Goal: Information Seeking & Learning: Learn about a topic

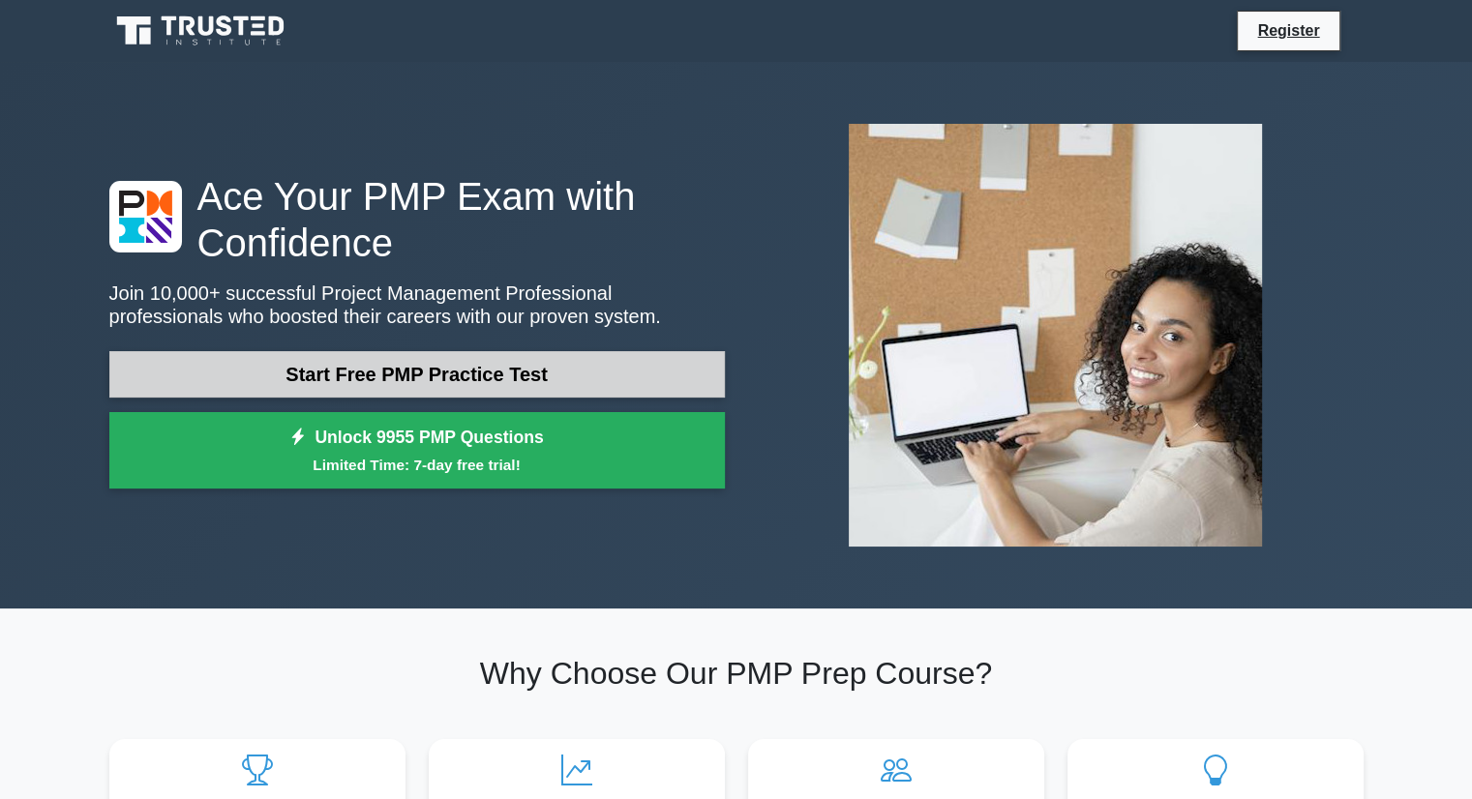
drag, startPoint x: 0, startPoint y: 0, endPoint x: 614, endPoint y: 368, distance: 716.1
click at [614, 368] on link "Start Free PMP Practice Test" at bounding box center [416, 374] width 615 height 46
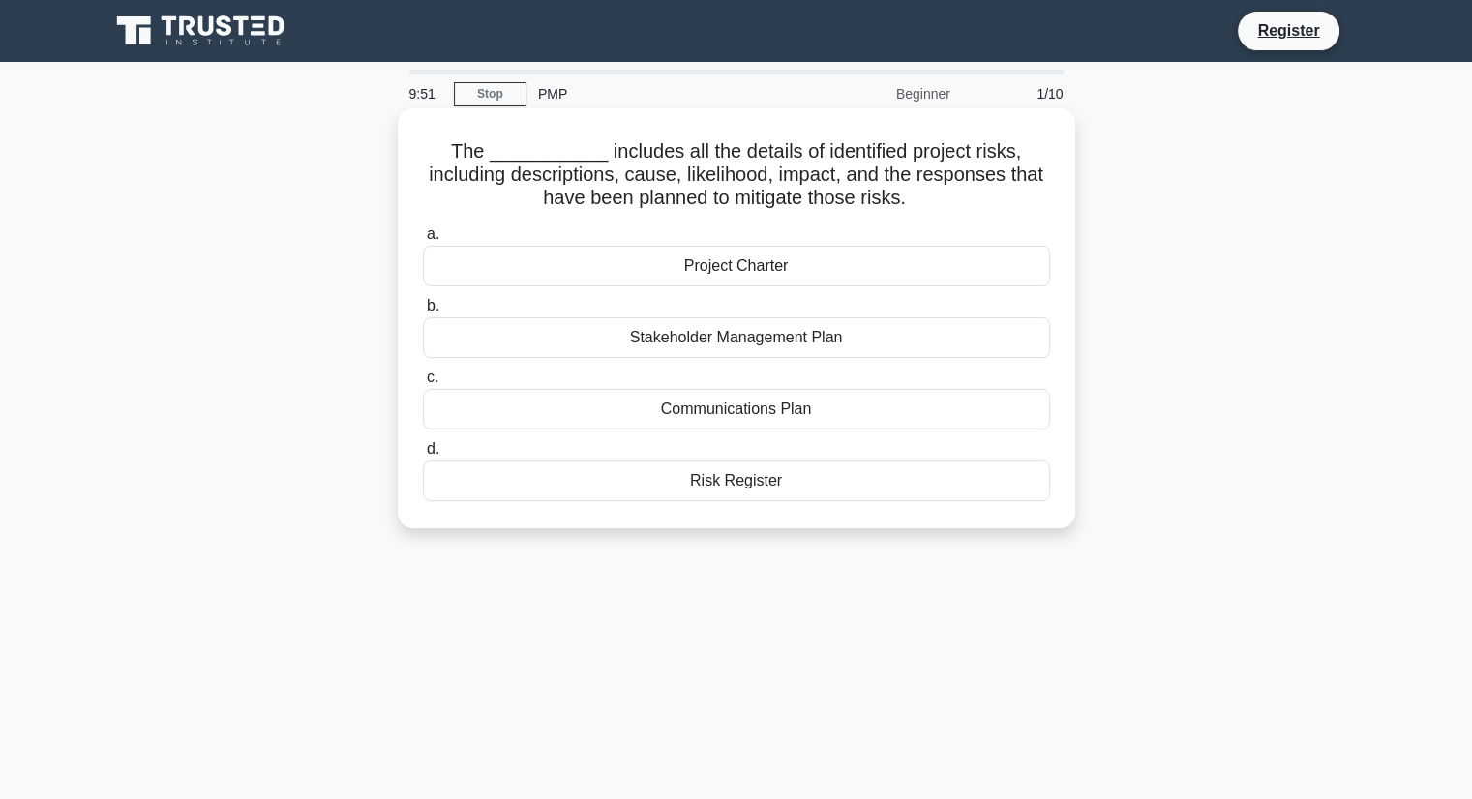
click at [681, 272] on div "Project Charter" at bounding box center [736, 266] width 627 height 41
click at [423, 241] on input "a. Project Charter" at bounding box center [423, 234] width 0 height 13
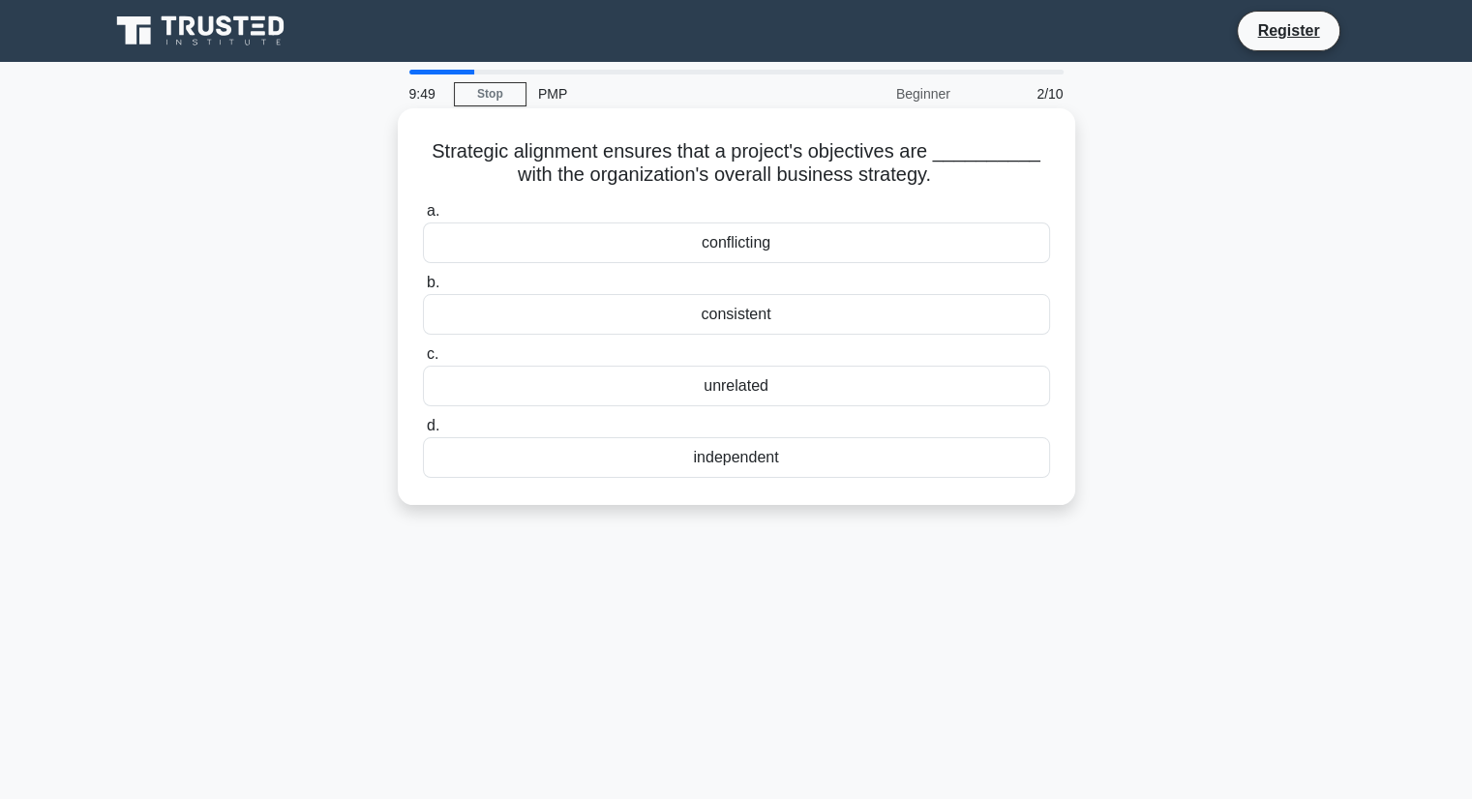
click at [734, 253] on div "conflicting" at bounding box center [736, 243] width 627 height 41
click at [423, 218] on input "a. conflicting" at bounding box center [423, 211] width 0 height 13
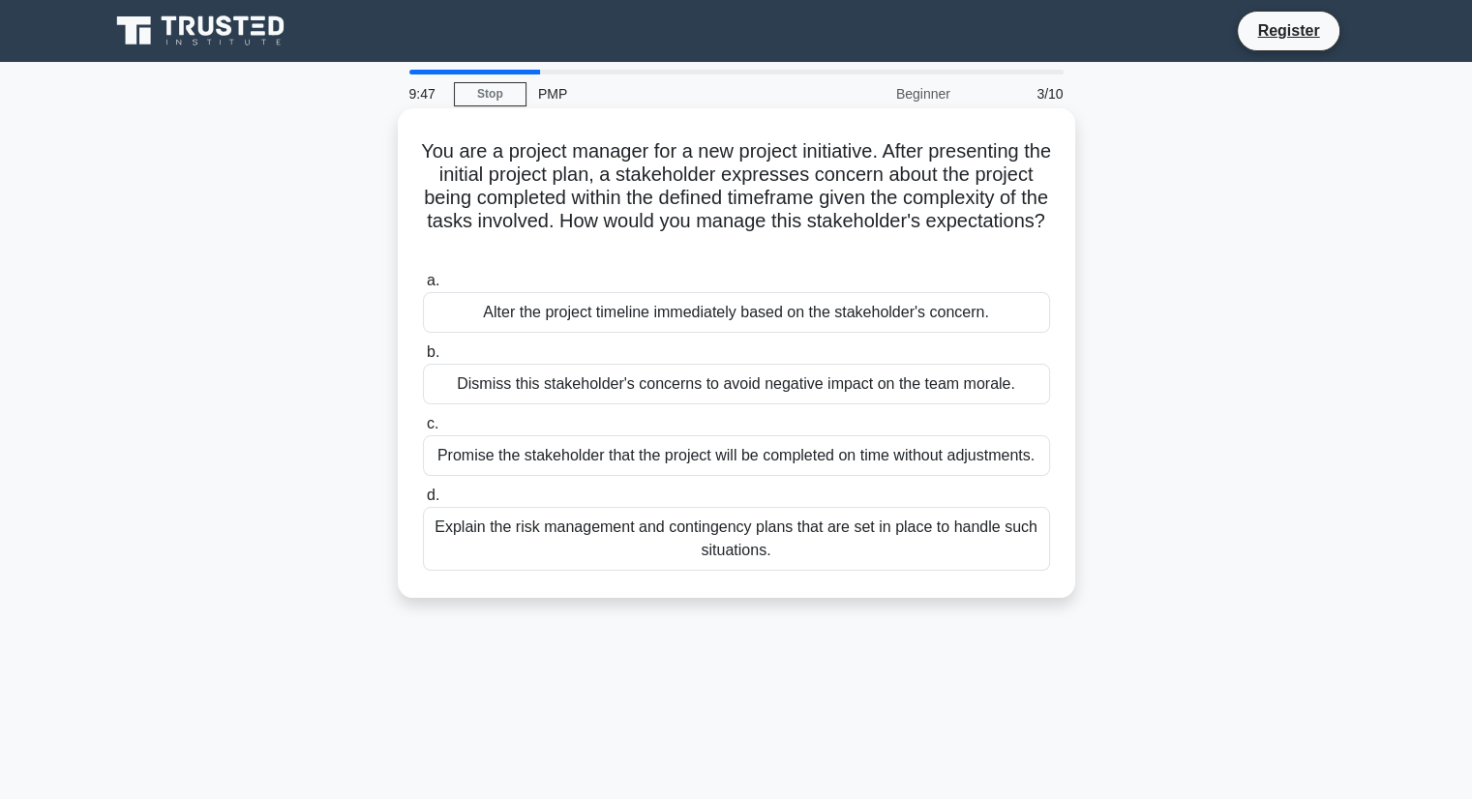
click at [807, 382] on div "Dismiss this stakeholder's concerns to avoid negative impact on the team morale." at bounding box center [736, 384] width 627 height 41
click at [423, 359] on input "b. Dismiss this stakeholder's concerns to avoid negative impact on the team mor…" at bounding box center [423, 352] width 0 height 13
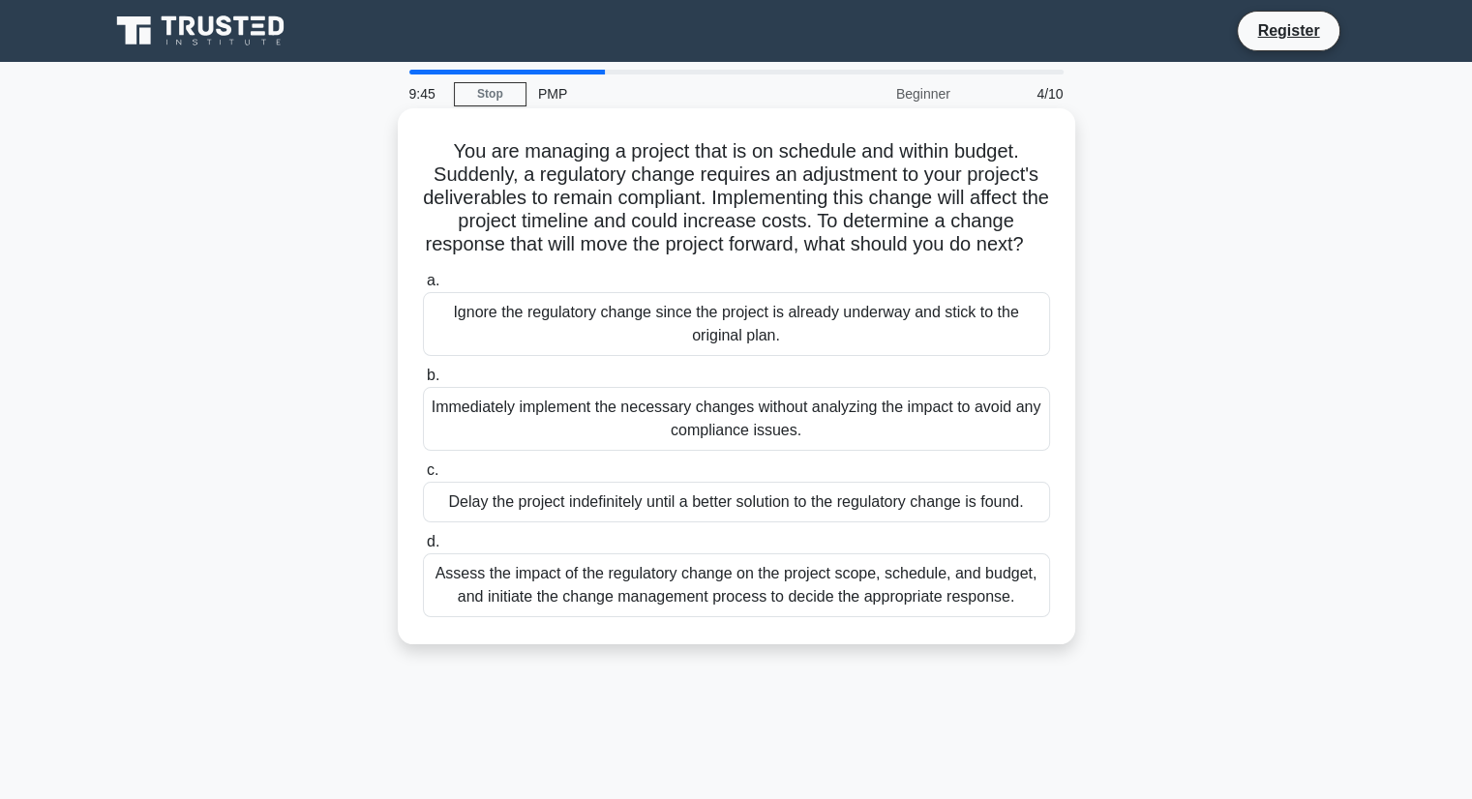
click at [792, 441] on div "Immediately implement the necessary changes without analyzing the impact to avo…" at bounding box center [736, 419] width 627 height 64
click at [423, 382] on input "b. Immediately implement the necessary changes without analyzing the impact to …" at bounding box center [423, 376] width 0 height 13
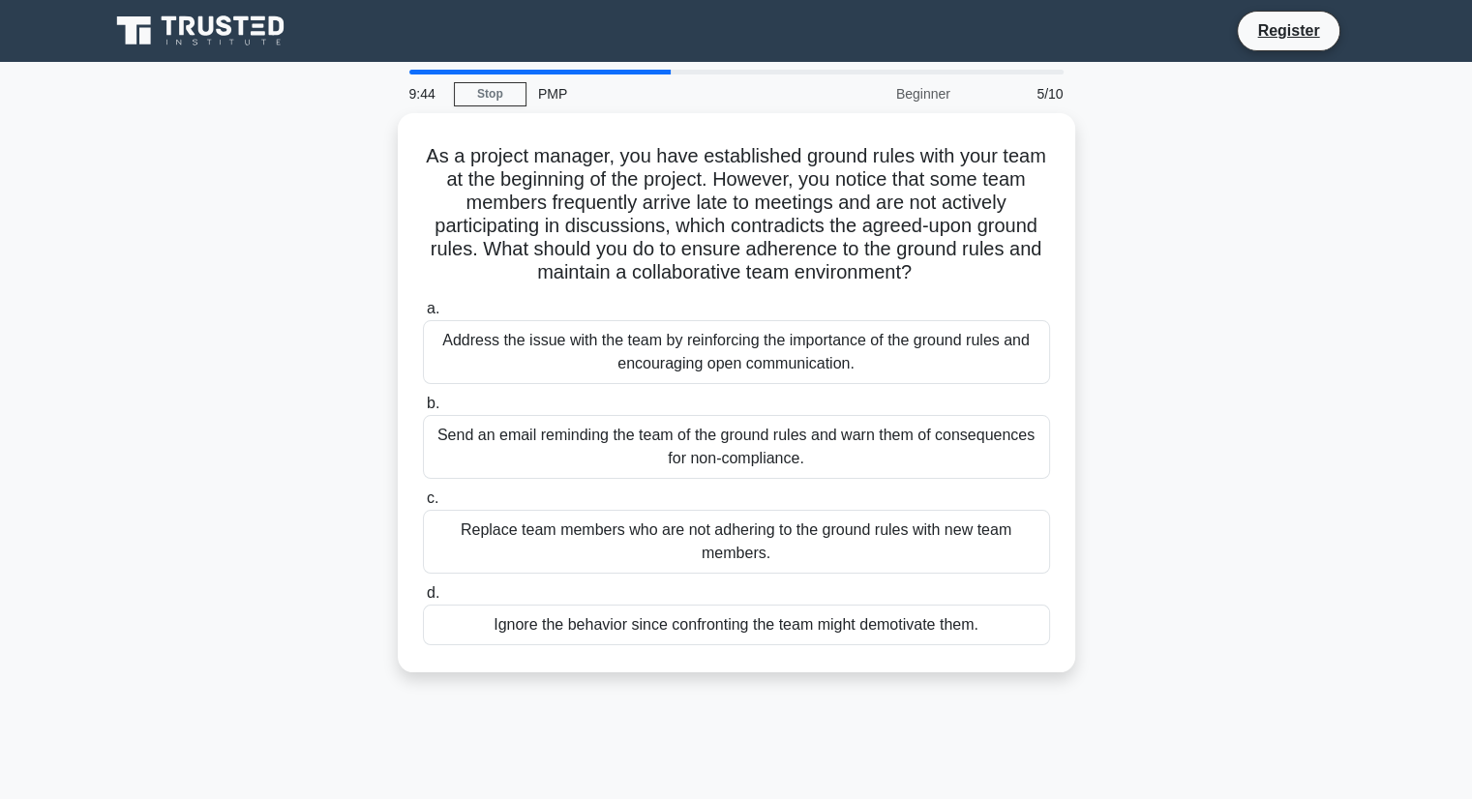
click at [792, 441] on div "Send an email reminding the team of the ground rules and warn them of consequen…" at bounding box center [736, 447] width 627 height 64
click at [423, 410] on input "b. Send an email reminding the team of the ground rules and warn them of conseq…" at bounding box center [423, 404] width 0 height 13
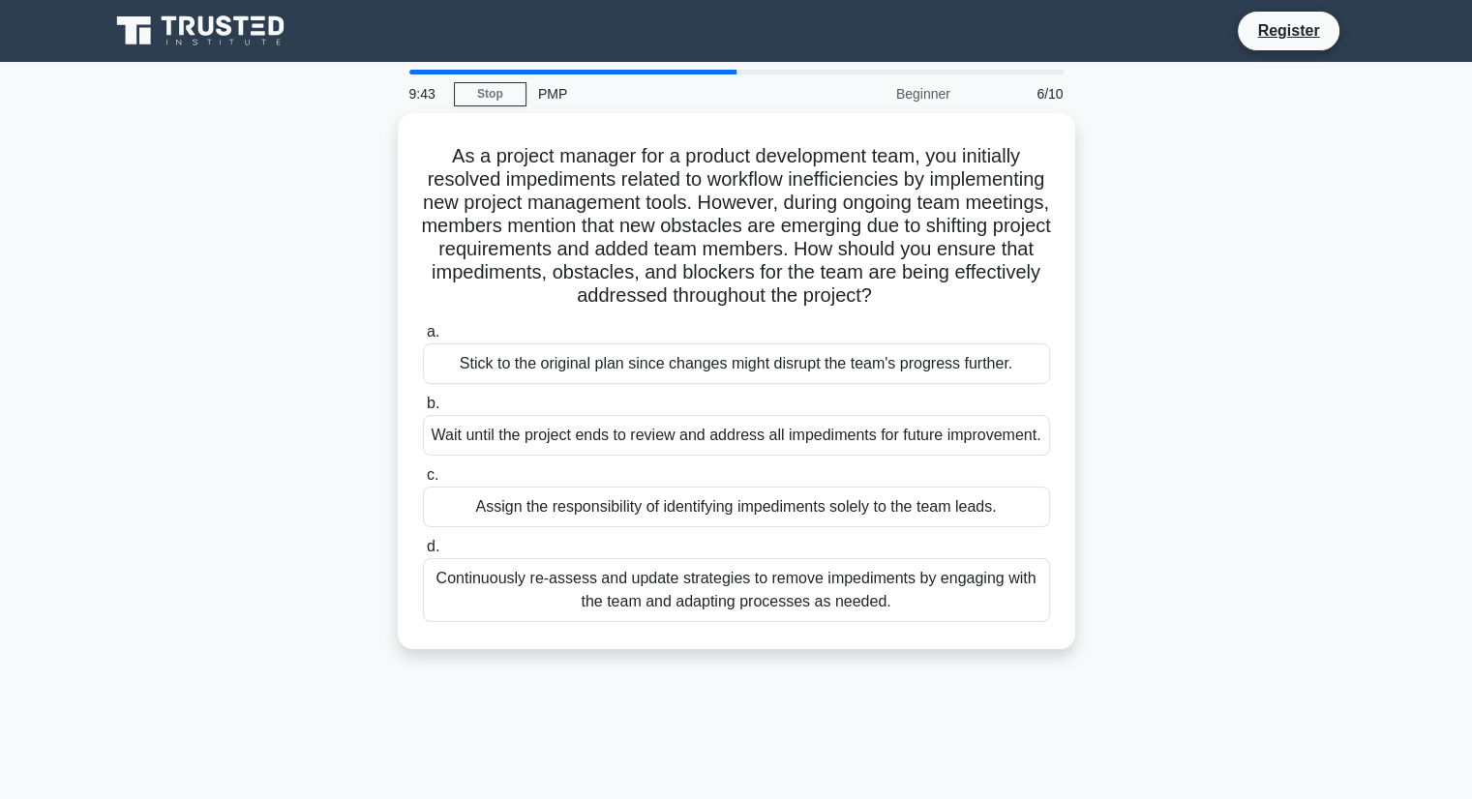
click at [792, 441] on div "Wait until the project ends to review and address all impediments for future im…" at bounding box center [736, 435] width 627 height 41
click at [423, 410] on input "b. Wait until the project ends to review and address all impediments for future…" at bounding box center [423, 404] width 0 height 13
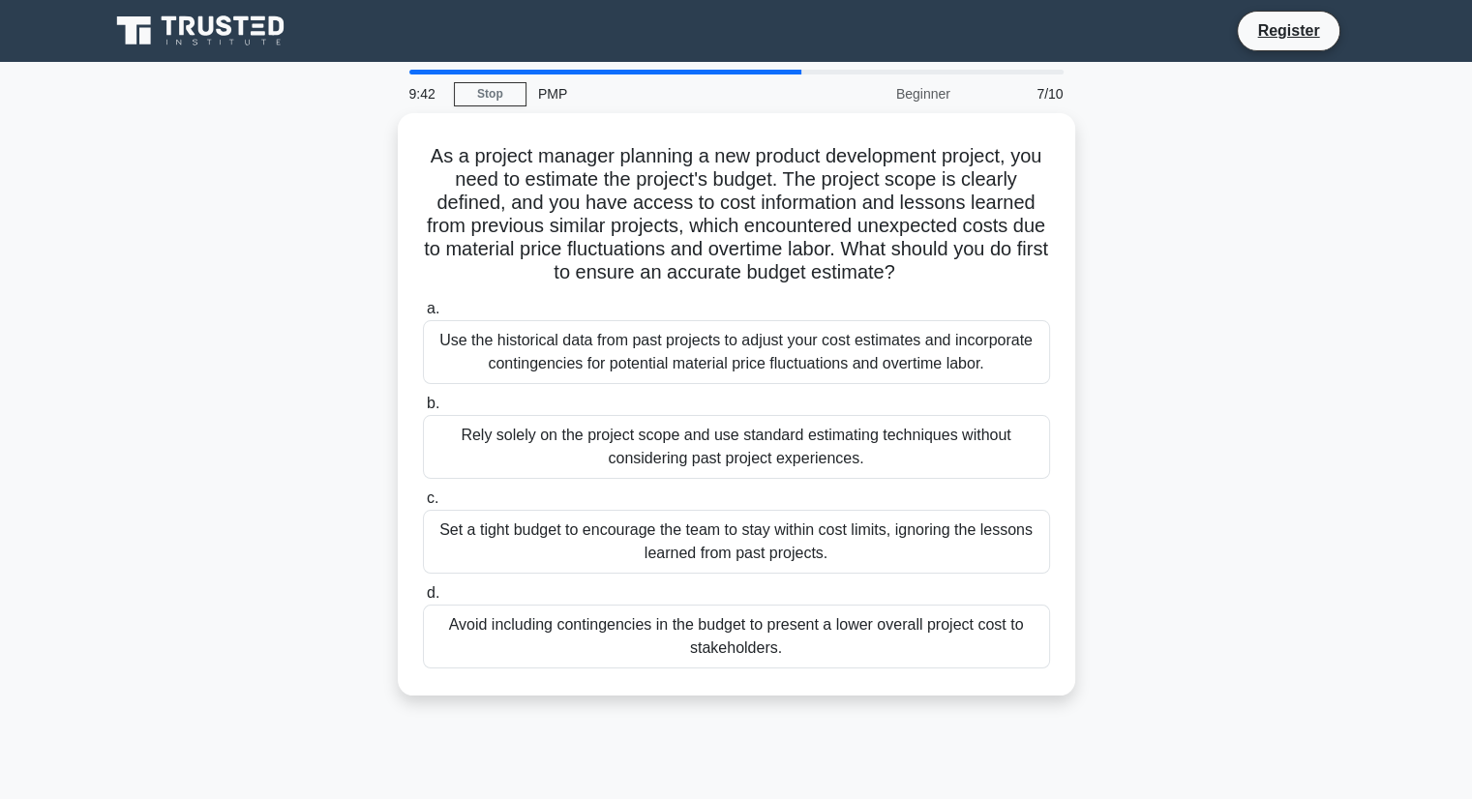
click at [792, 441] on div "Rely solely on the project scope and use standard estimating techniques without…" at bounding box center [736, 447] width 627 height 64
click at [423, 410] on input "b. Rely solely on the project scope and use standard estimating techniques with…" at bounding box center [423, 404] width 0 height 13
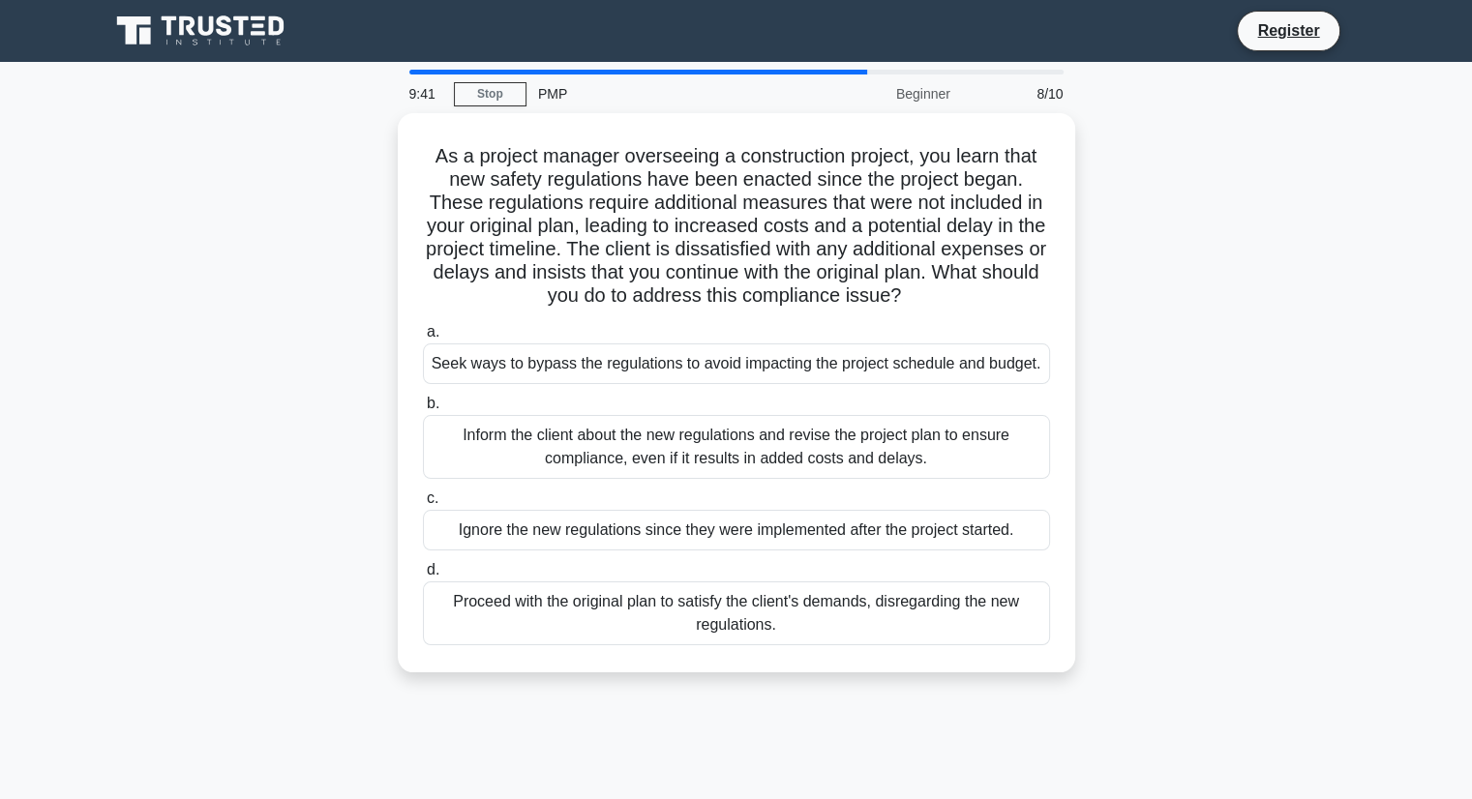
click at [792, 441] on div "Inform the client about the new regulations and revise the project plan to ensu…" at bounding box center [736, 447] width 627 height 64
click at [423, 410] on input "b. Inform the client about the new regulations and revise the project plan to e…" at bounding box center [423, 404] width 0 height 13
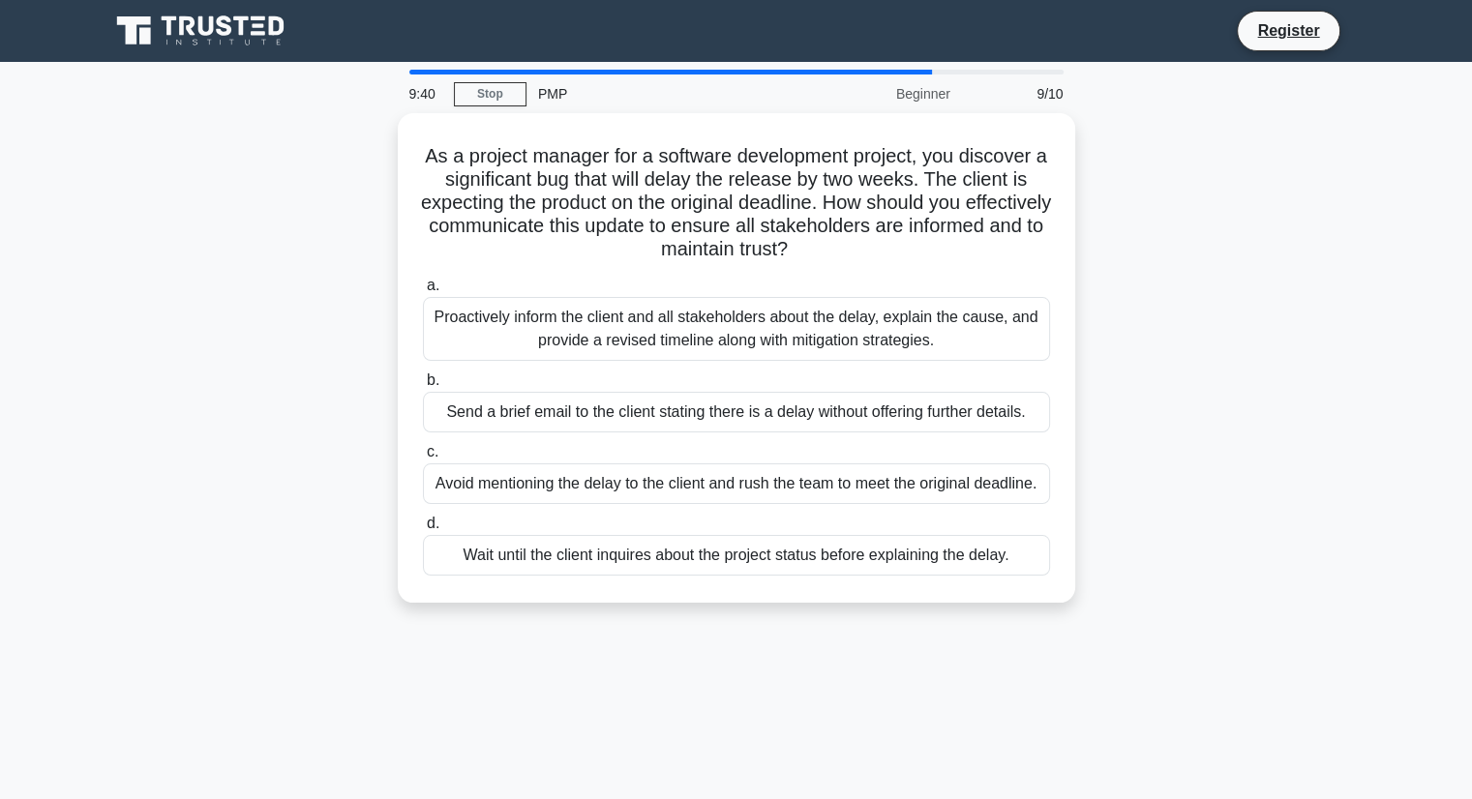
click at [792, 441] on label "c. Avoid mentioning the delay to the client and rush the team to meet the origi…" at bounding box center [736, 472] width 627 height 64
click at [423, 446] on input "c. Avoid mentioning the delay to the client and rush the team to meet the origi…" at bounding box center [423, 452] width 0 height 13
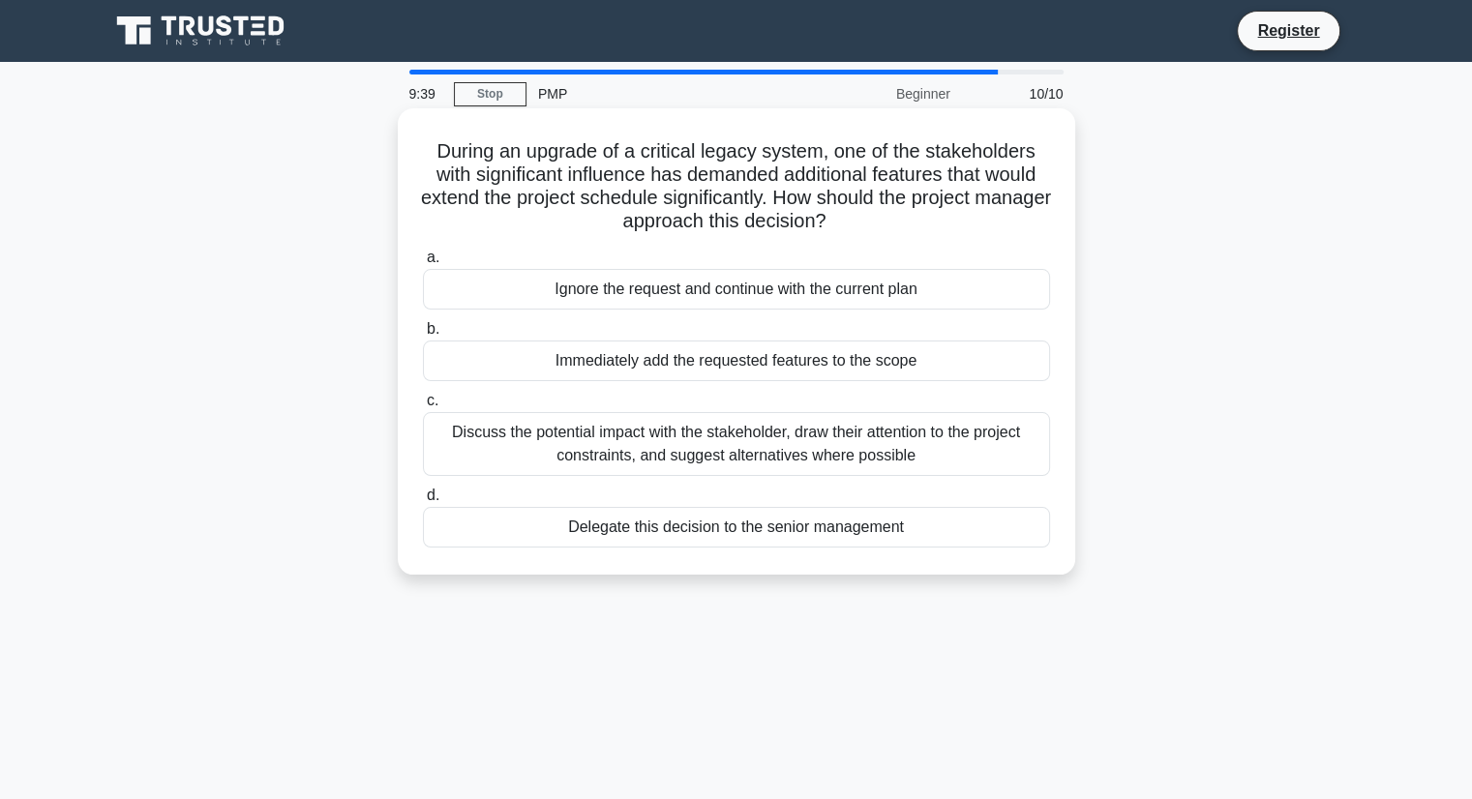
click at [792, 435] on div "Discuss the potential impact with the stakeholder, draw their attention to the …" at bounding box center [736, 444] width 627 height 64
click at [423, 407] on input "c. Discuss the potential impact with the stakeholder, draw their attention to t…" at bounding box center [423, 401] width 0 height 13
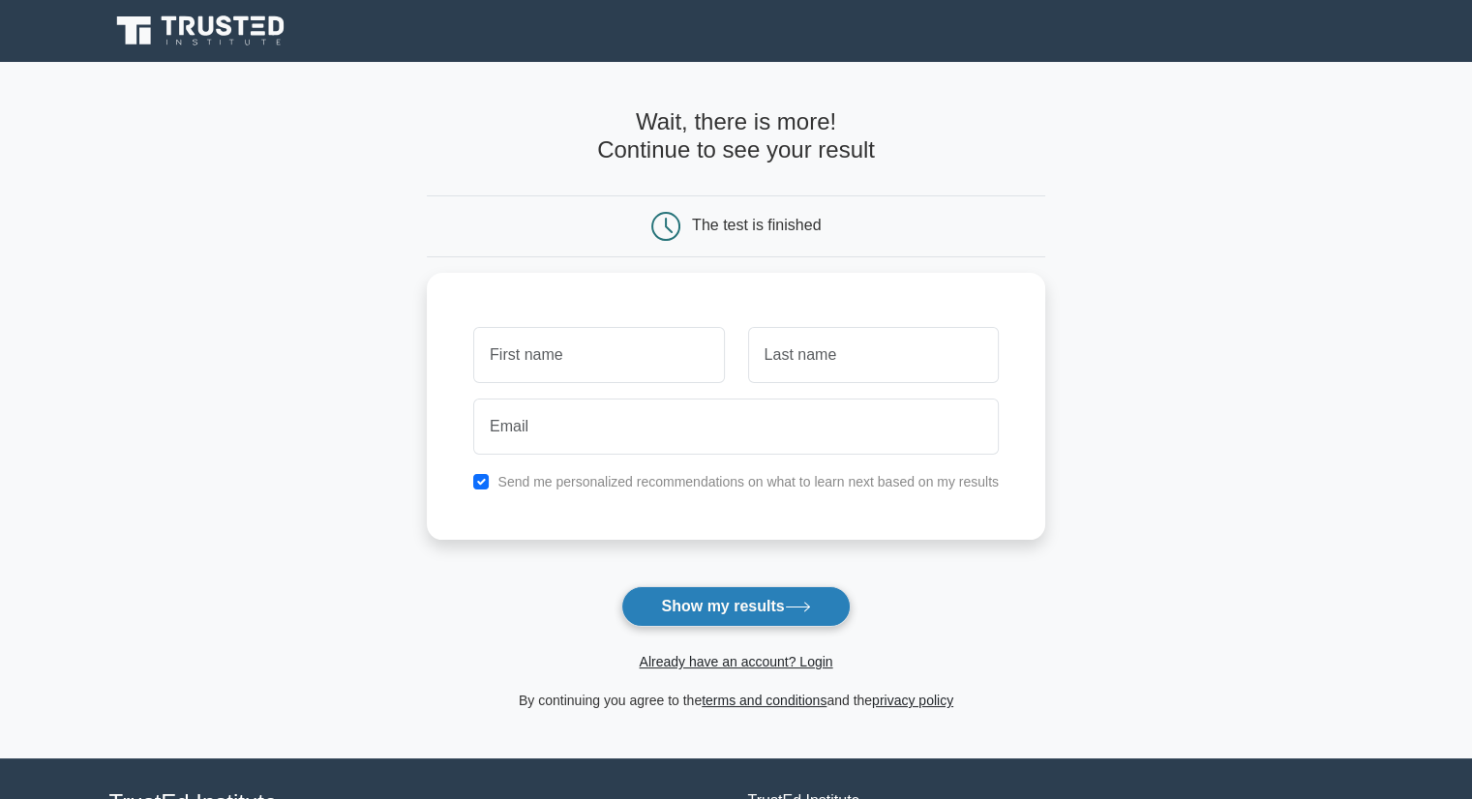
click at [712, 599] on button "Show my results" at bounding box center [735, 606] width 228 height 41
